Goal: Task Accomplishment & Management: Manage account settings

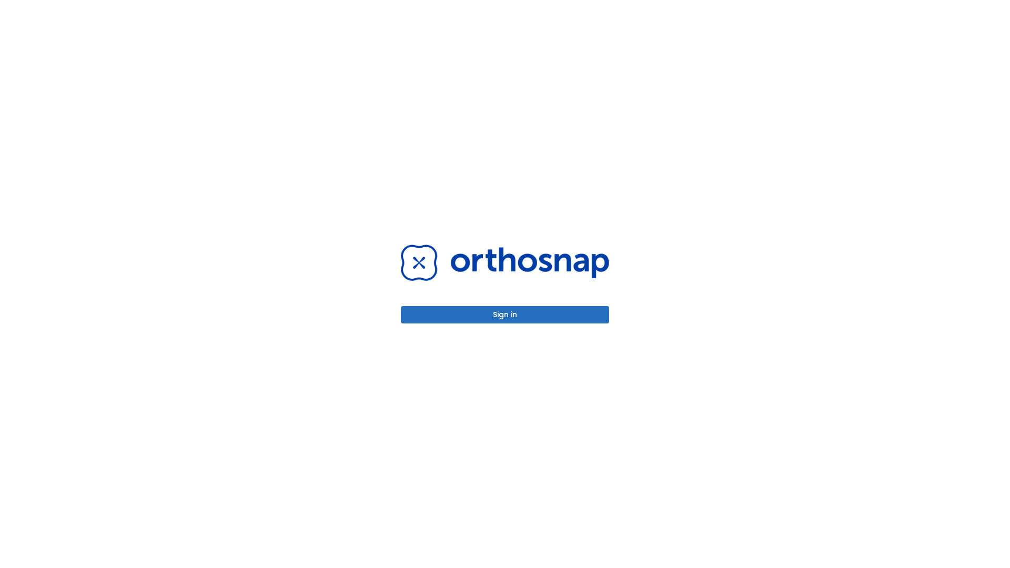
click at [505, 315] on button "Sign in" at bounding box center [505, 314] width 208 height 17
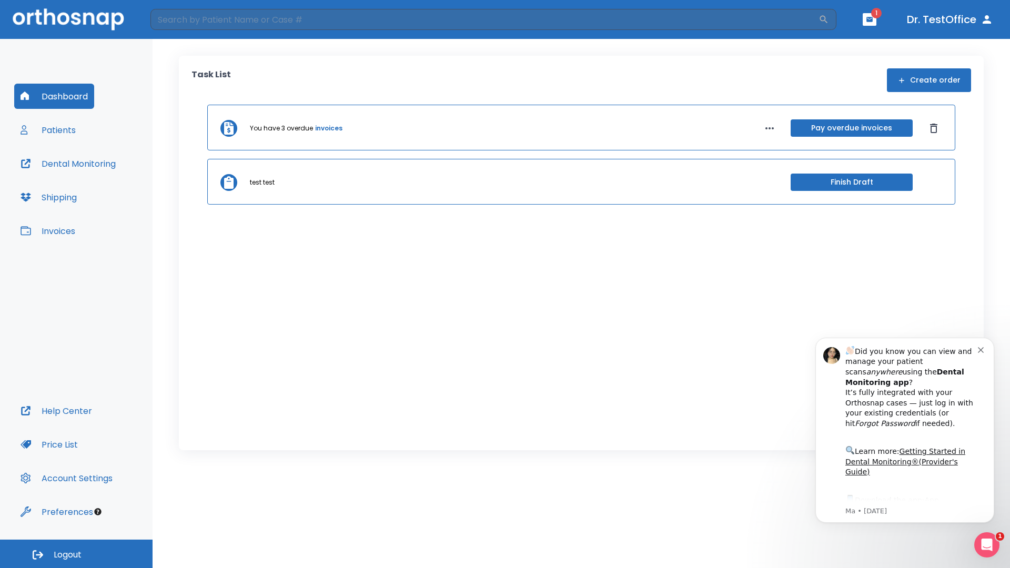
click at [76, 554] on span "Logout" at bounding box center [68, 555] width 28 height 12
